Goal: Find contact information: Find contact information

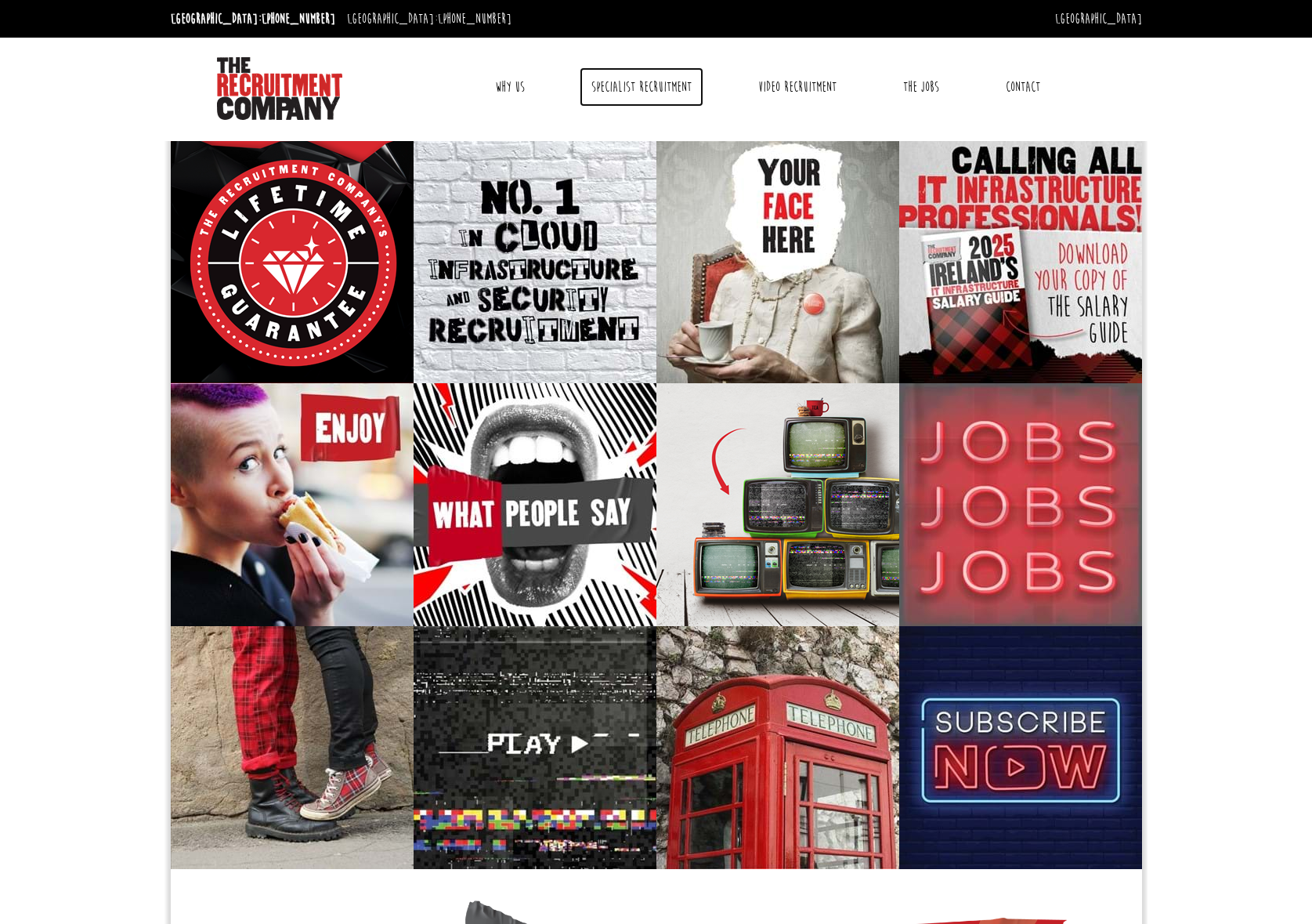
click at [628, 84] on link "Specialist Recruitment" at bounding box center [642, 86] width 124 height 39
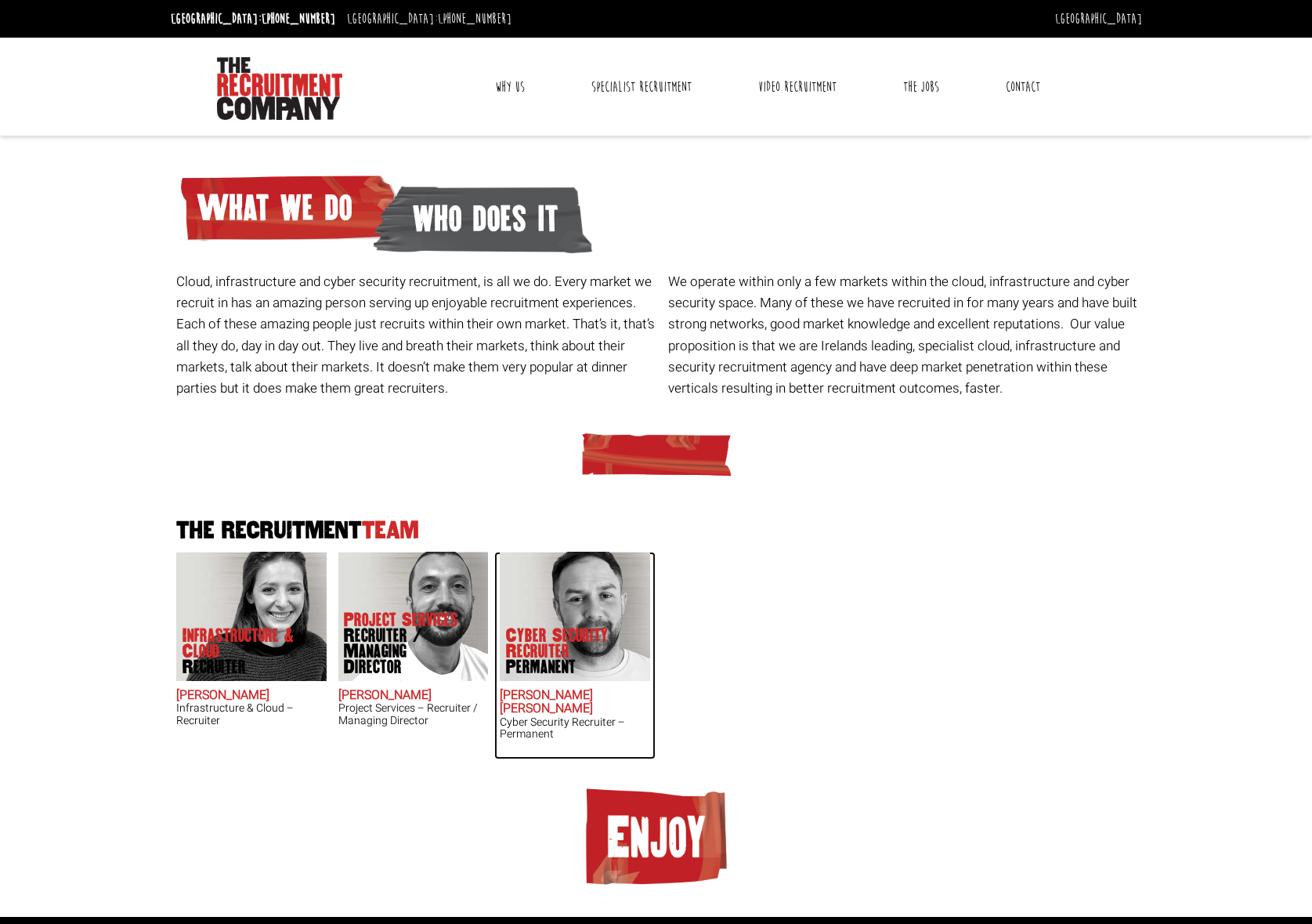
click at [573, 569] on img at bounding box center [574, 616] width 150 height 129
